Goal: Information Seeking & Learning: Check status

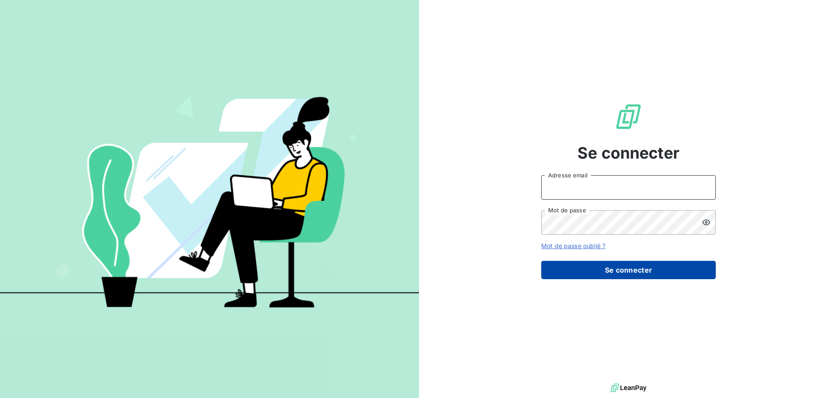
type input "[PERSON_NAME][EMAIL_ADDRESS][DOMAIN_NAME]"
click at [622, 263] on button "Se connecter" at bounding box center [628, 270] width 175 height 18
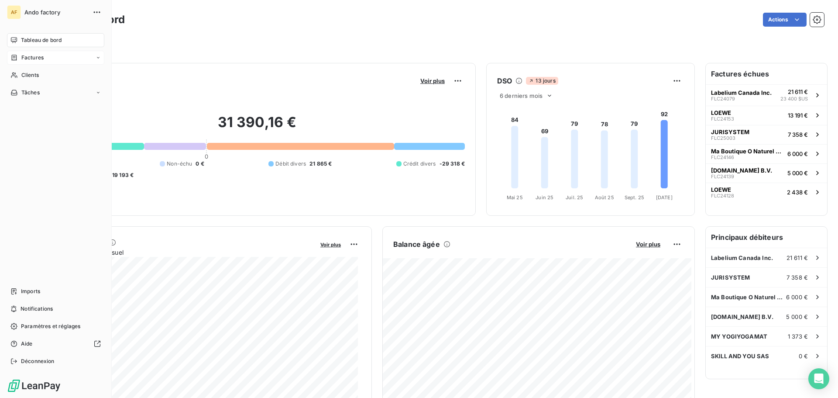
click at [24, 58] on span "Factures" at bounding box center [32, 58] width 22 height 8
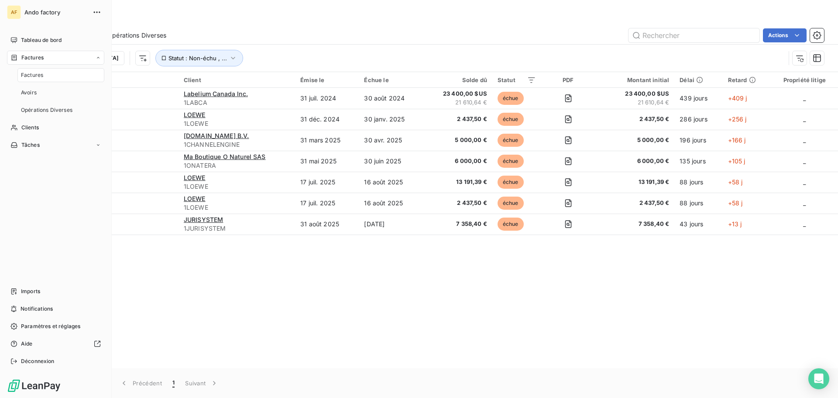
click at [29, 72] on span "Factures" at bounding box center [32, 75] width 22 height 8
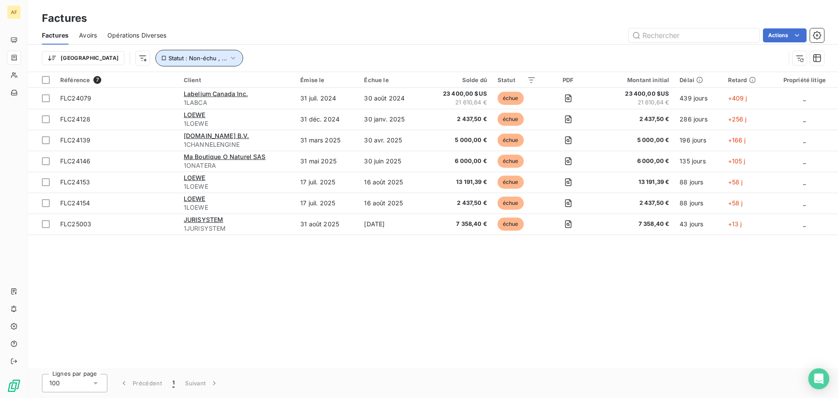
click at [192, 59] on button "Statut : Non-échu , ..." at bounding box center [199, 58] width 88 height 17
click at [343, 36] on div "Actions" at bounding box center [500, 35] width 647 height 14
click at [686, 31] on input "text" at bounding box center [694, 35] width 131 height 14
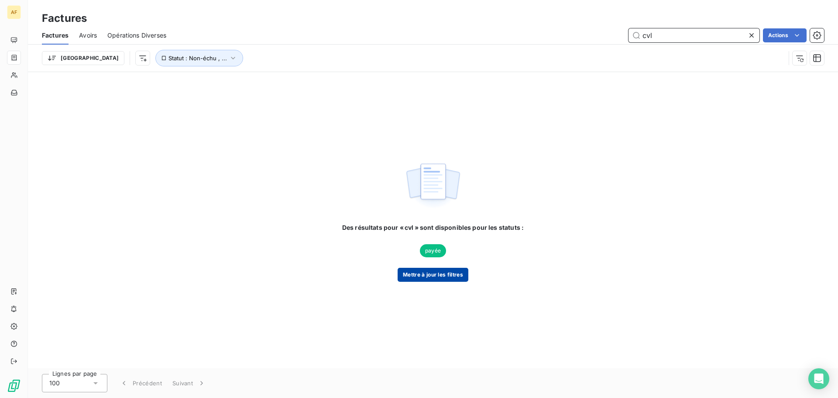
type input "cvl"
click at [440, 275] on button "Mettre à jour les filtres" at bounding box center [433, 275] width 71 height 14
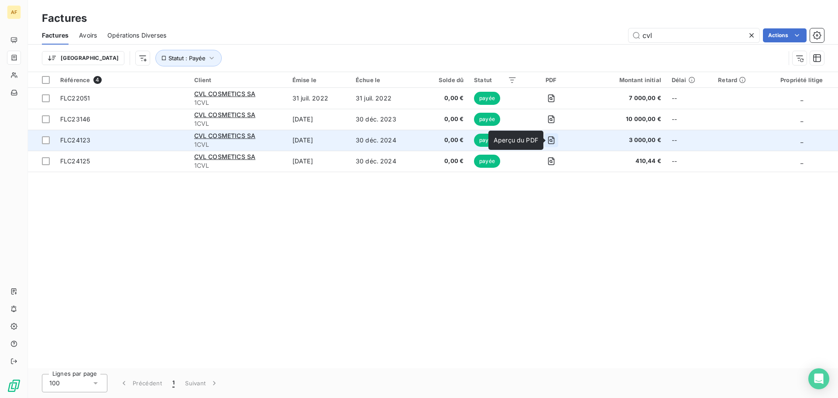
click at [554, 141] on icon "button" at bounding box center [551, 140] width 9 height 9
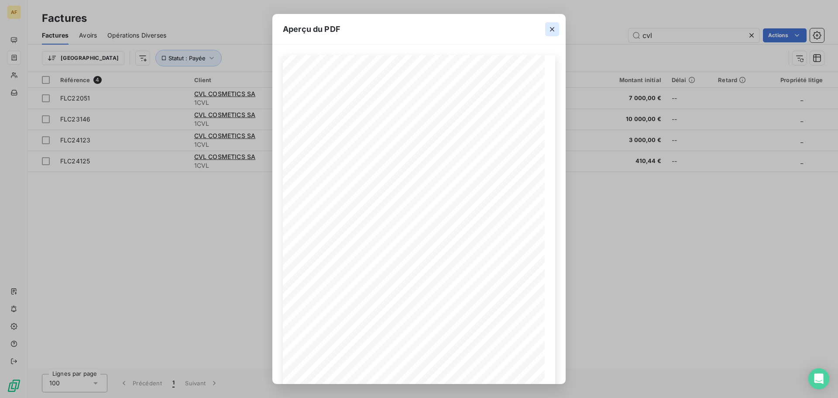
click at [550, 30] on icon "button" at bounding box center [552, 29] width 9 height 9
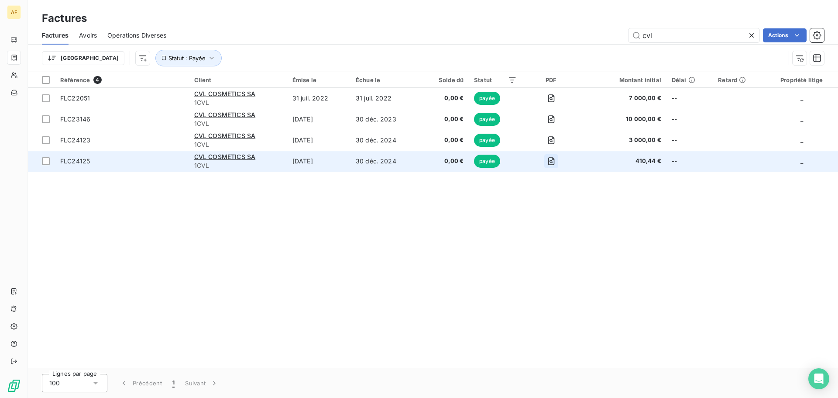
click at [551, 157] on icon "button" at bounding box center [551, 161] width 9 height 9
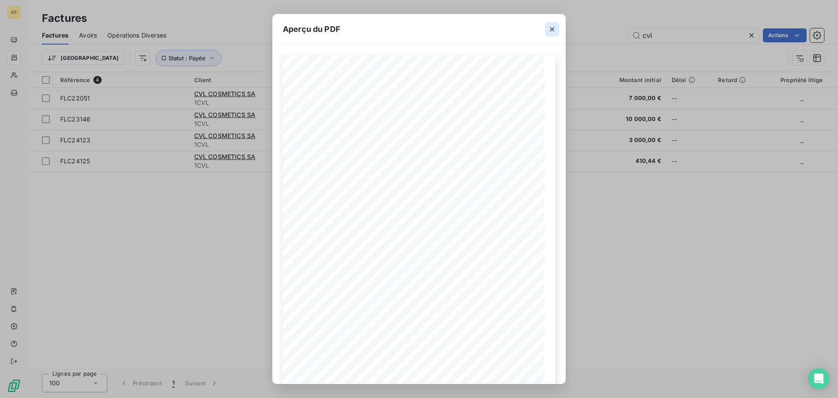
click at [551, 29] on icon "button" at bounding box center [552, 29] width 9 height 9
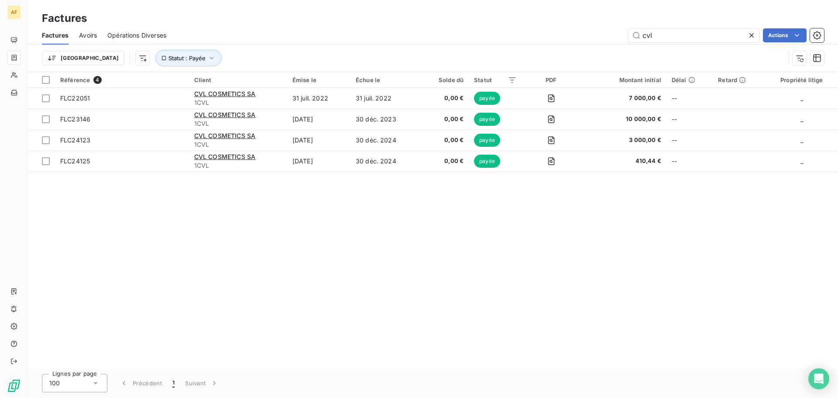
click at [469, 253] on div "Référence 4 Client Émise le Échue le Solde dû Statut PDF Montant initial Délai …" at bounding box center [433, 220] width 810 height 296
click at [122, 33] on span "Opérations Diverses" at bounding box center [136, 35] width 59 height 9
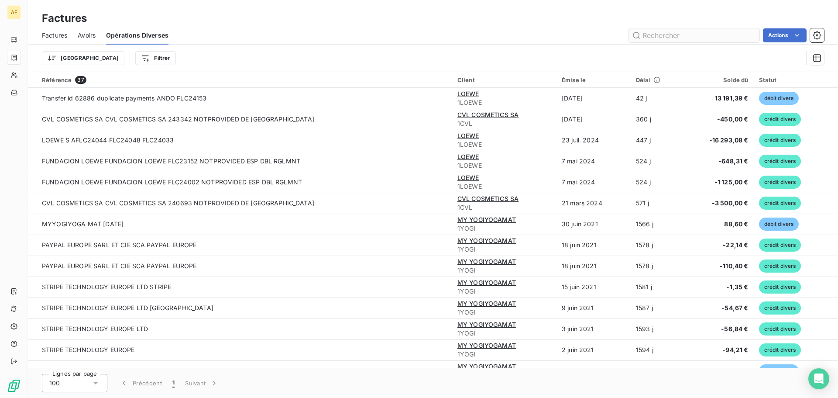
click at [654, 33] on input "text" at bounding box center [694, 35] width 131 height 14
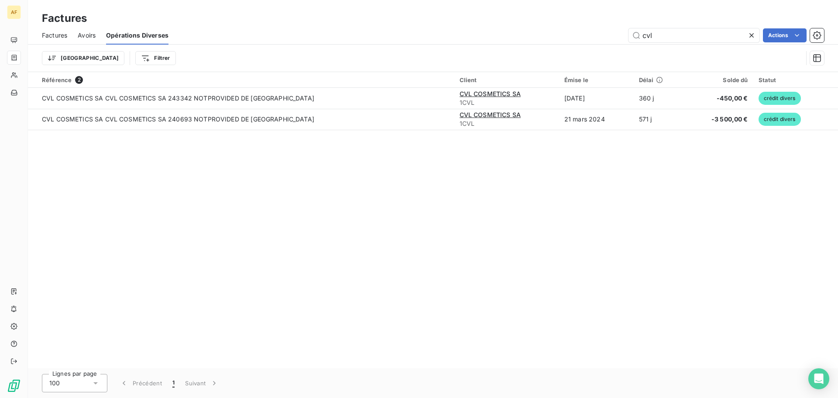
click at [61, 35] on span "Factures" at bounding box center [54, 35] width 25 height 9
type input "cvl"
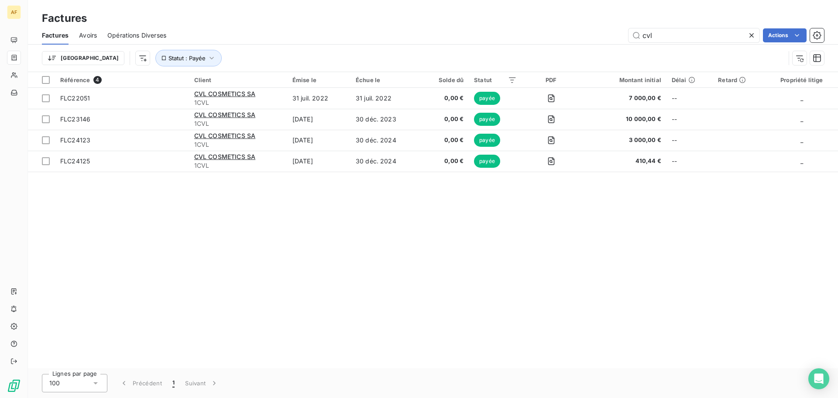
click at [136, 34] on span "Opérations Diverses" at bounding box center [136, 35] width 59 height 9
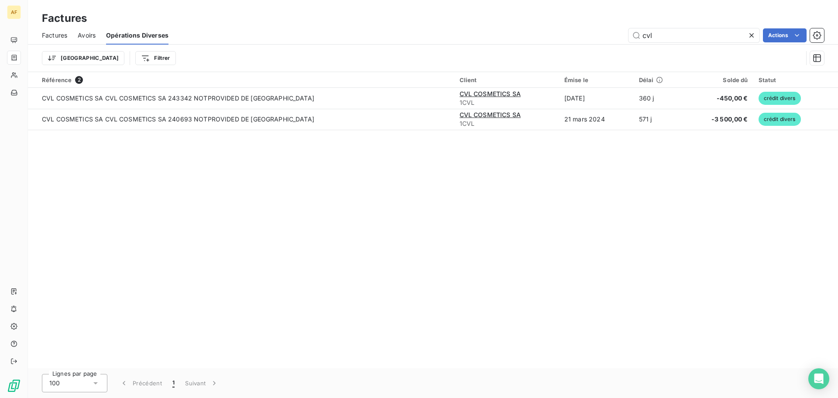
click at [52, 33] on span "Factures" at bounding box center [54, 35] width 25 height 9
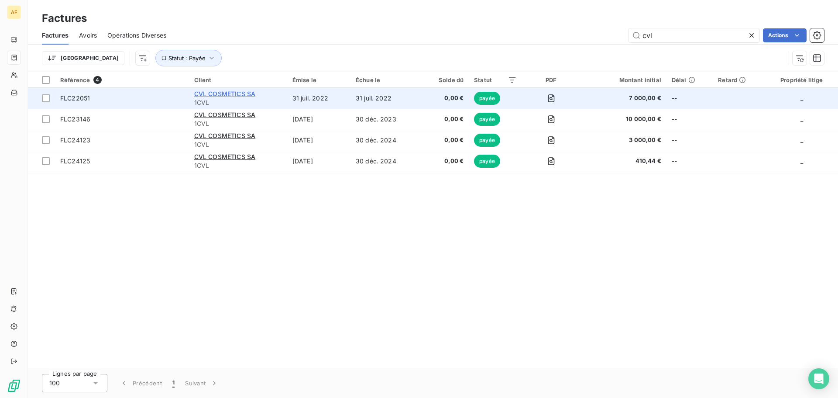
click at [222, 93] on span "CVL COSMETICS SA" at bounding box center [224, 93] width 61 height 7
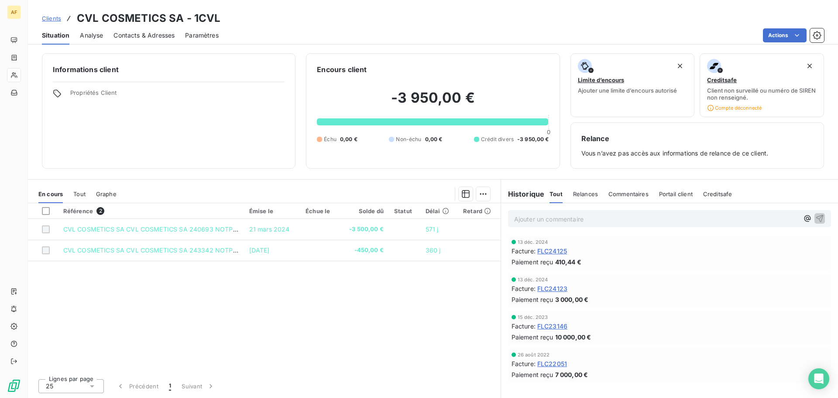
click at [84, 192] on span "Tout" at bounding box center [79, 193] width 12 height 7
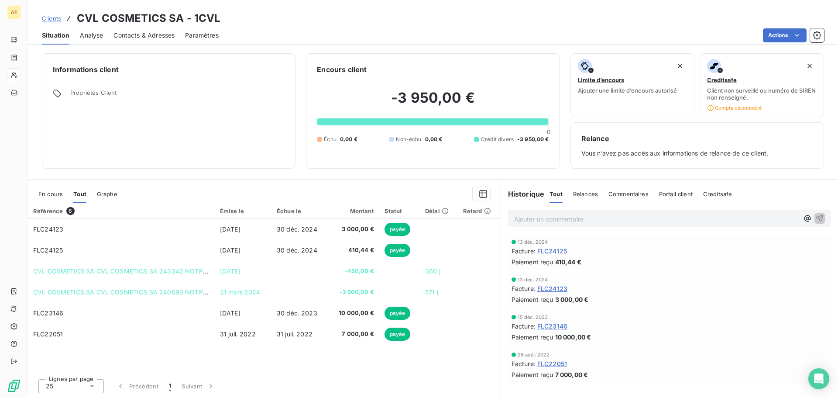
click at [589, 196] on span "Relances" at bounding box center [585, 193] width 25 height 7
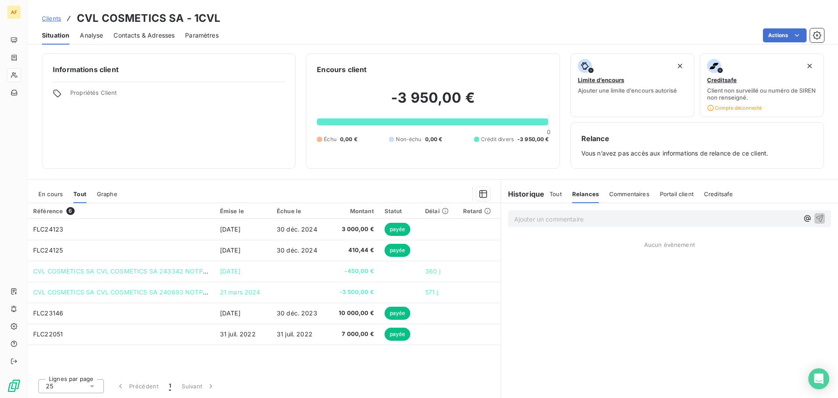
click at [635, 196] on span "Commentaires" at bounding box center [629, 193] width 40 height 7
click at [668, 194] on span "Portail client" at bounding box center [677, 193] width 34 height 7
click at [712, 191] on span "Creditsafe" at bounding box center [719, 193] width 29 height 7
click at [553, 195] on span "Tout" at bounding box center [556, 193] width 12 height 7
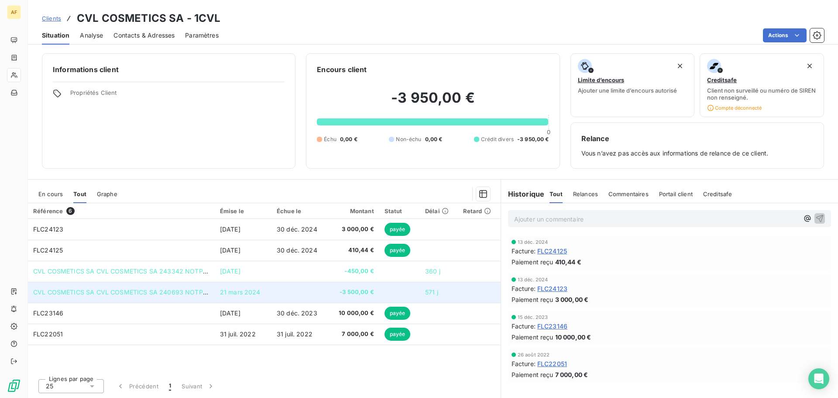
click at [206, 286] on td "CVL COSMETICS SA CVL COSMETICS SA 240693 NOTPROVIDED DE [GEOGRAPHIC_DATA]" at bounding box center [121, 292] width 187 height 21
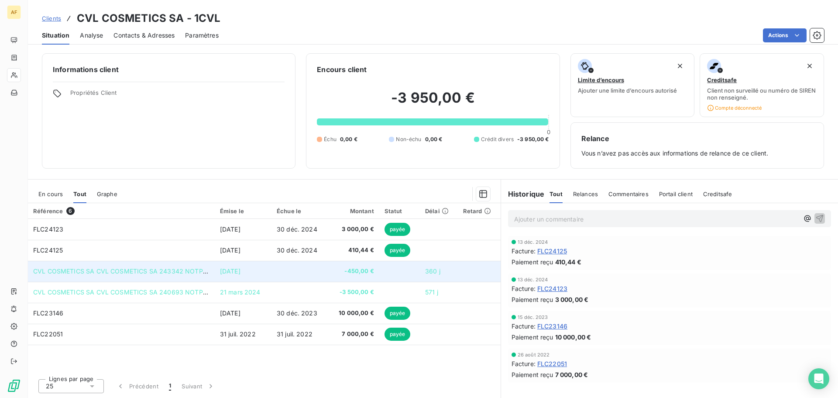
click at [202, 265] on td "CVL COSMETICS SA CVL COSMETICS SA 243342 NOTPROVIDED DE [GEOGRAPHIC_DATA]" at bounding box center [121, 271] width 187 height 21
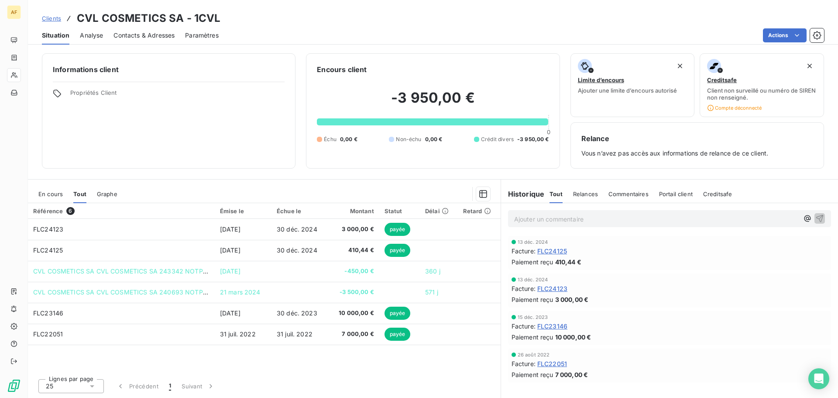
click at [722, 197] on span "Creditsafe" at bounding box center [717, 193] width 29 height 7
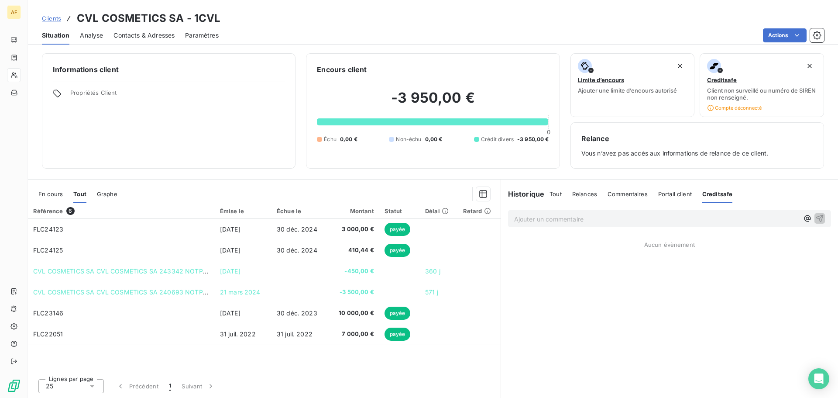
click at [679, 192] on span "Portail client" at bounding box center [675, 193] width 34 height 7
click at [630, 190] on span "Commentaires" at bounding box center [628, 193] width 40 height 7
click at [602, 194] on div "Tout Relances Commentaires Portail client Creditsafe" at bounding box center [642, 194] width 184 height 18
click at [589, 193] on span "Relances" at bounding box center [584, 193] width 25 height 7
click at [561, 193] on span "Tout" at bounding box center [556, 193] width 12 height 7
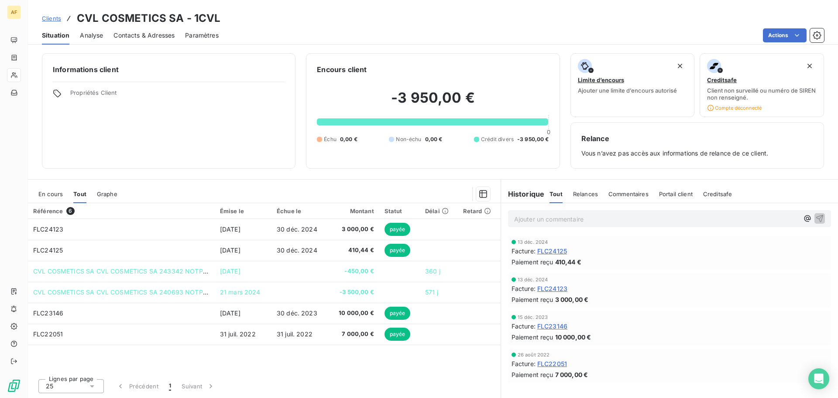
click at [138, 34] on span "Contacts & Adresses" at bounding box center [143, 35] width 61 height 9
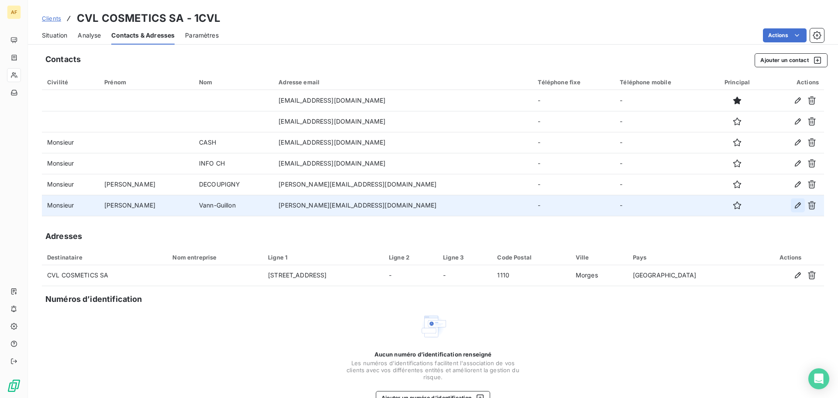
click at [795, 206] on icon "button" at bounding box center [798, 205] width 6 height 6
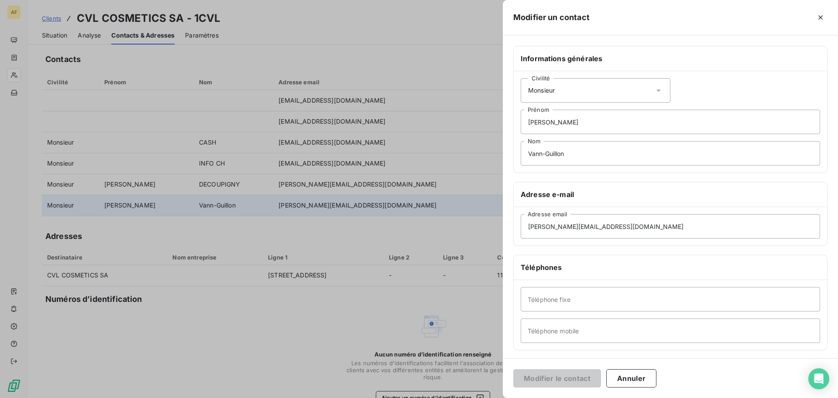
click at [650, 94] on div "Civilité Monsieur" at bounding box center [596, 90] width 150 height 24
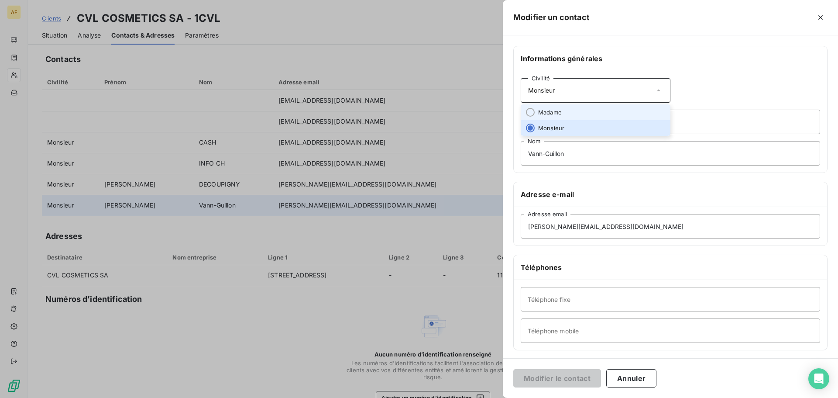
click at [596, 110] on li "Madame" at bounding box center [596, 112] width 150 height 16
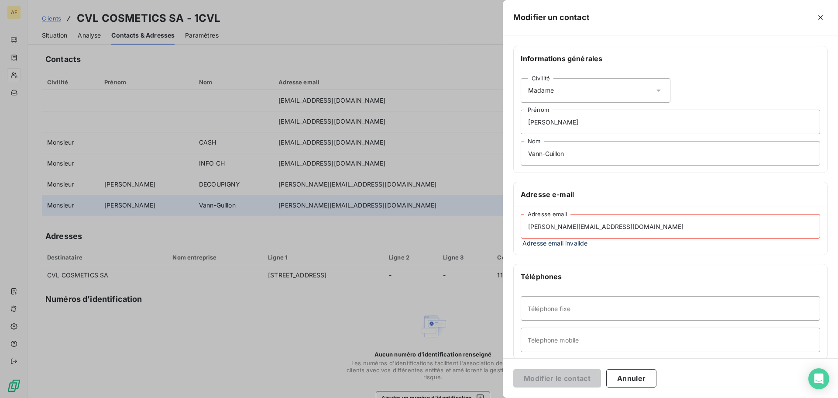
click at [655, 225] on input "[PERSON_NAME][EMAIL_ADDRESS][DOMAIN_NAME]" at bounding box center [670, 226] width 299 height 24
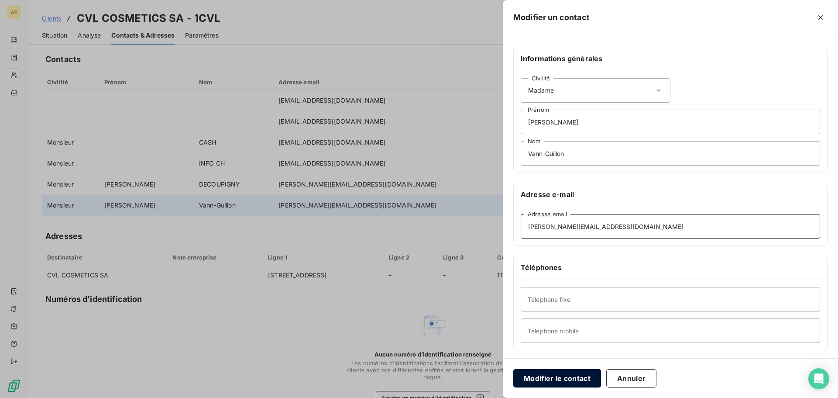
type input "[PERSON_NAME][EMAIL_ADDRESS][DOMAIN_NAME]"
click at [567, 375] on button "Modifier le contact" at bounding box center [557, 378] width 88 height 18
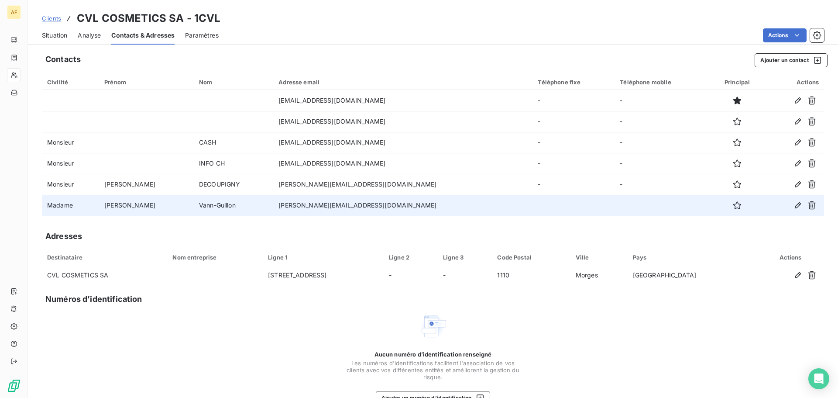
click at [91, 39] on span "Analyse" at bounding box center [89, 35] width 23 height 9
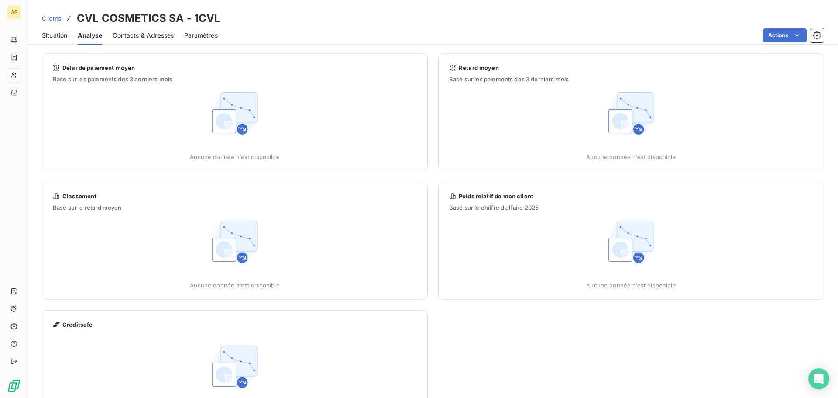
click at [63, 36] on span "Situation" at bounding box center [54, 35] width 25 height 9
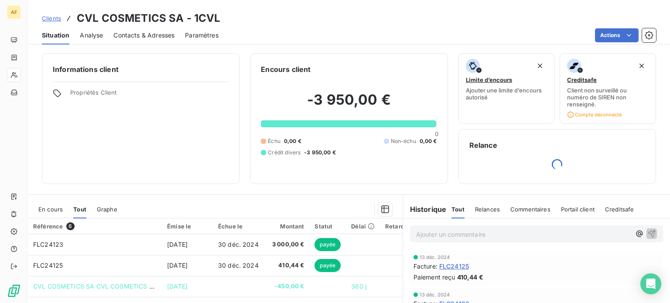
click at [91, 30] on div "Analyse" at bounding box center [91, 35] width 23 height 18
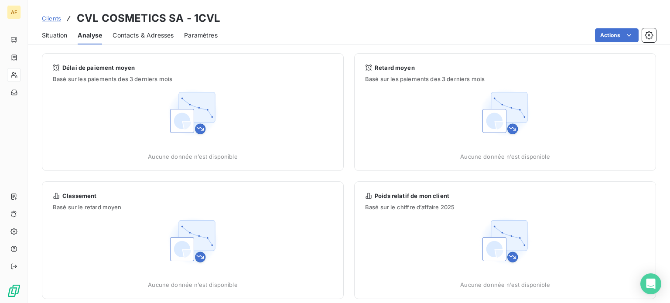
click at [139, 36] on span "Contacts & Adresses" at bounding box center [143, 35] width 61 height 9
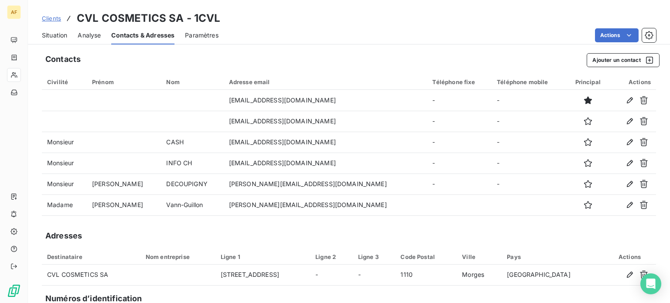
click at [50, 33] on span "Situation" at bounding box center [54, 35] width 25 height 9
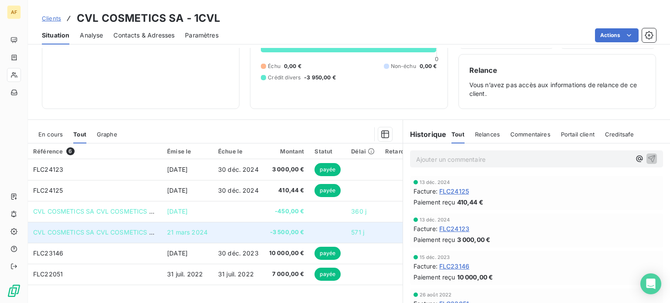
scroll to position [109, 0]
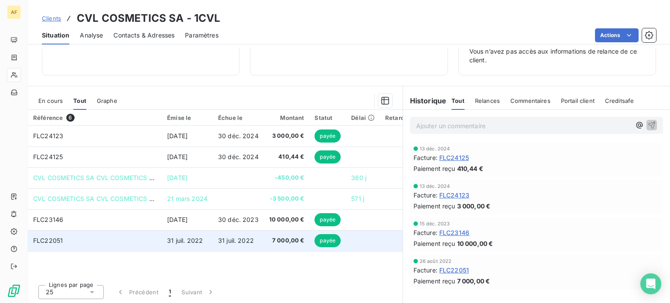
click at [204, 235] on td "31 juil. 2022" at bounding box center [187, 240] width 51 height 21
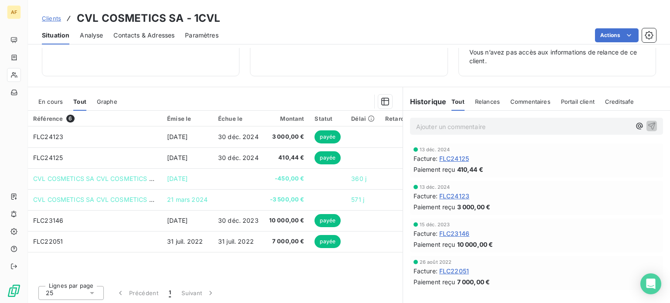
scroll to position [109, 0]
click at [59, 38] on span "Situation" at bounding box center [55, 35] width 27 height 9
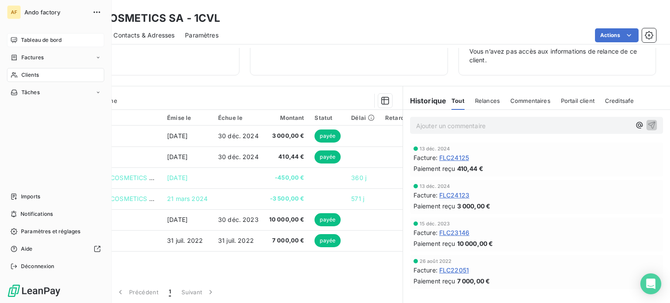
click at [12, 45] on div "Tableau de bord" at bounding box center [55, 40] width 97 height 14
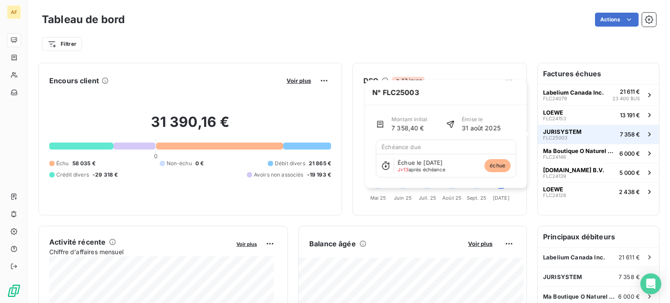
click at [595, 133] on button "JURISYSTEM FLC25003 7 358 €" at bounding box center [598, 134] width 121 height 19
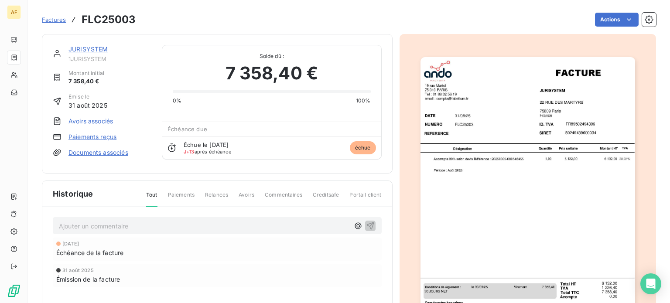
click at [59, 22] on span "Factures" at bounding box center [54, 19] width 24 height 7
